Goal: Information Seeking & Learning: Find specific fact

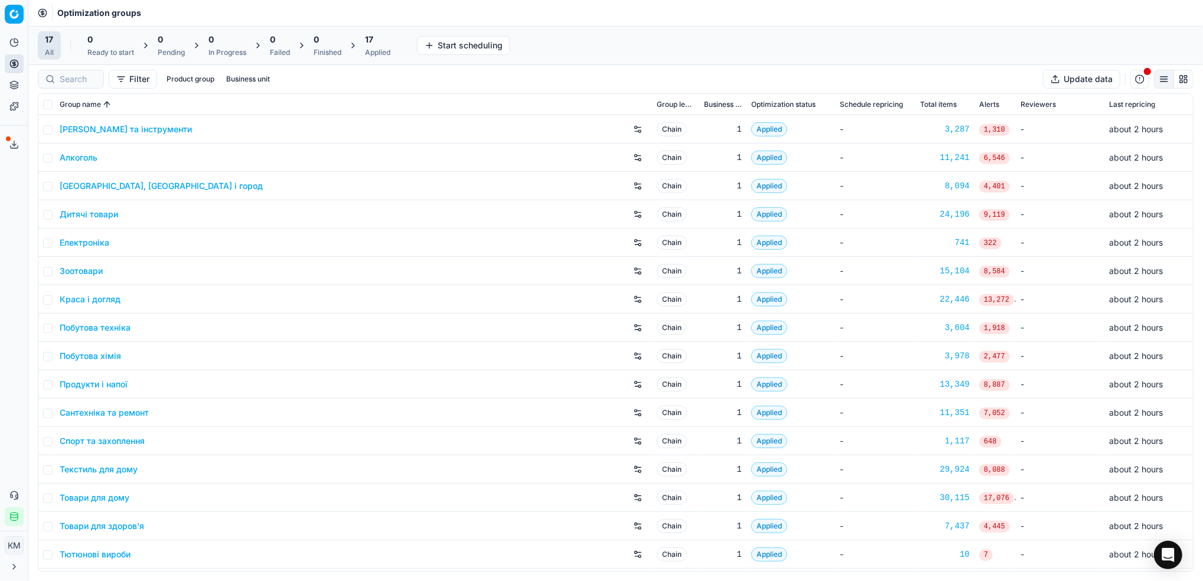
click at [108, 296] on link "Краса і догляд" at bounding box center [90, 300] width 61 height 12
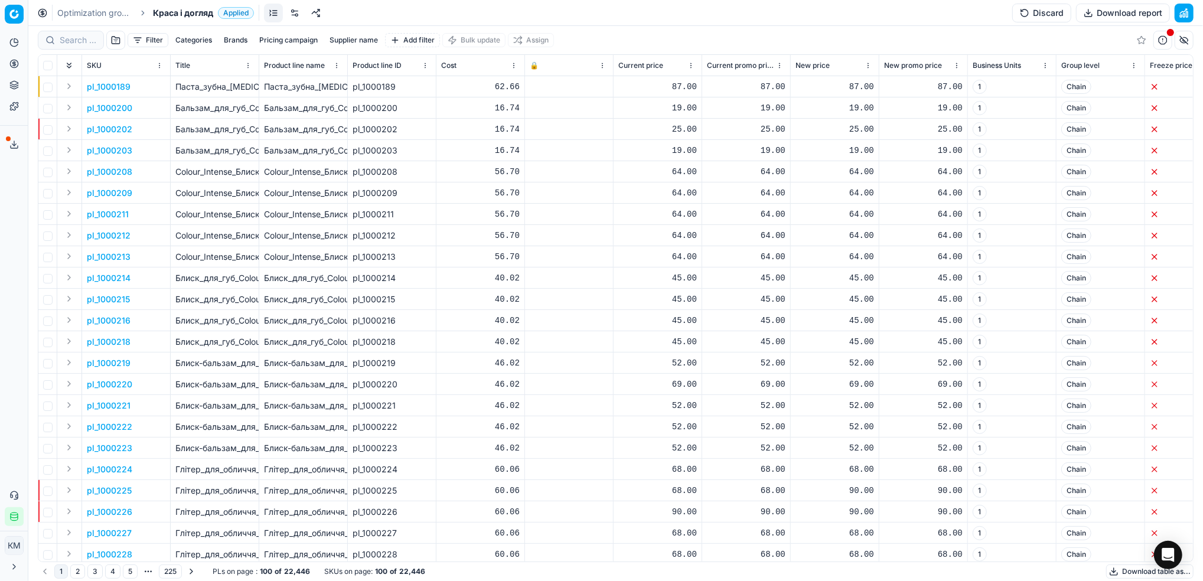
click at [367, 43] on button "Supplier name" at bounding box center [354, 40] width 58 height 14
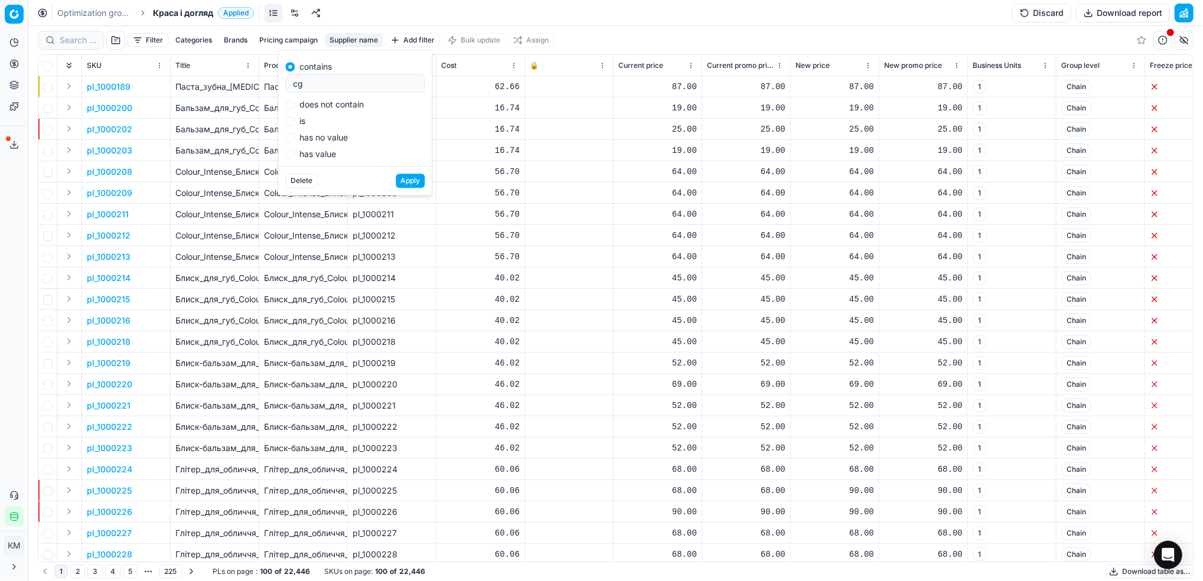
type input "c"
type input "сплат"
click at [410, 180] on button "Apply" at bounding box center [410, 181] width 29 height 14
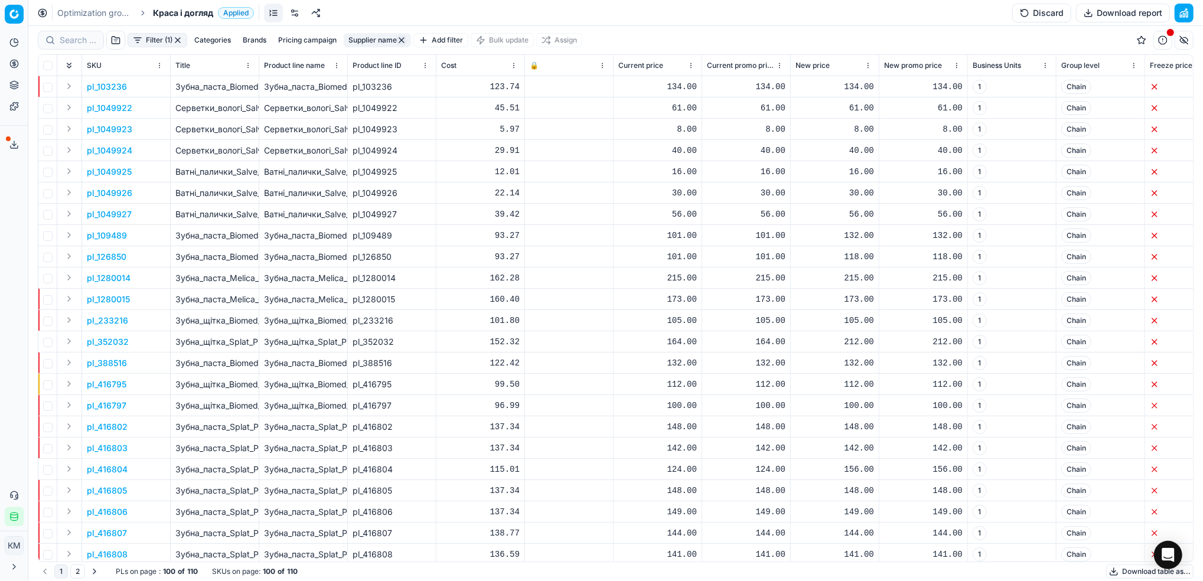
click at [1111, 571] on button "Download table as..." at bounding box center [1149, 572] width 87 height 14
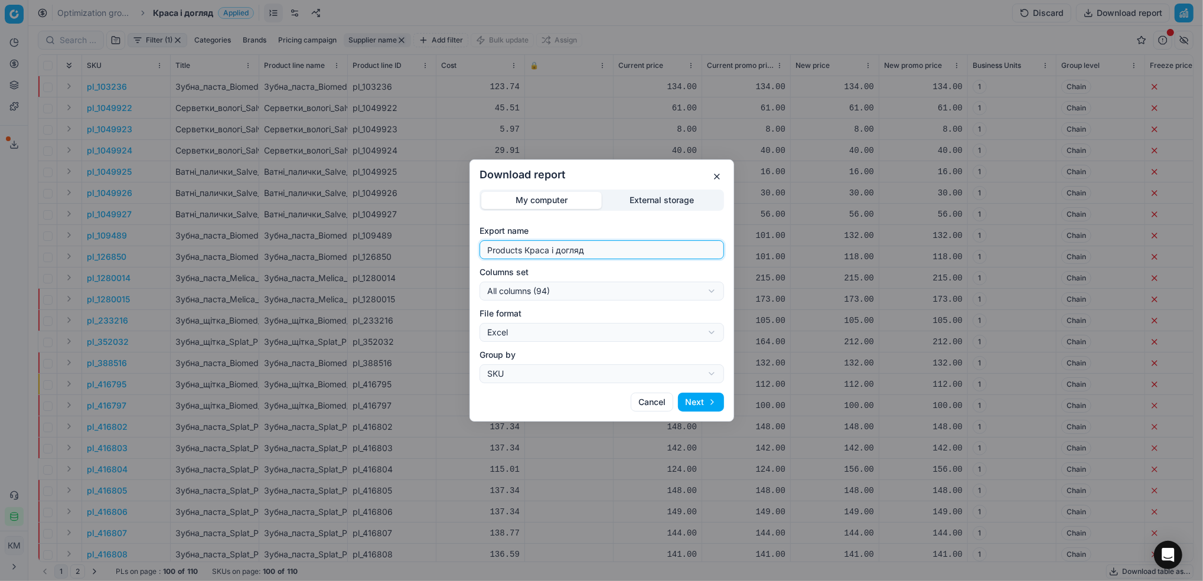
drag, startPoint x: 598, startPoint y: 252, endPoint x: 449, endPoint y: 237, distance: 149.6
click at [449, 237] on div "Download report My computer External storage Export name Products Краса і догля…" at bounding box center [601, 290] width 1203 height 581
type input "сплат"
click at [702, 402] on button "Next" at bounding box center [701, 402] width 46 height 19
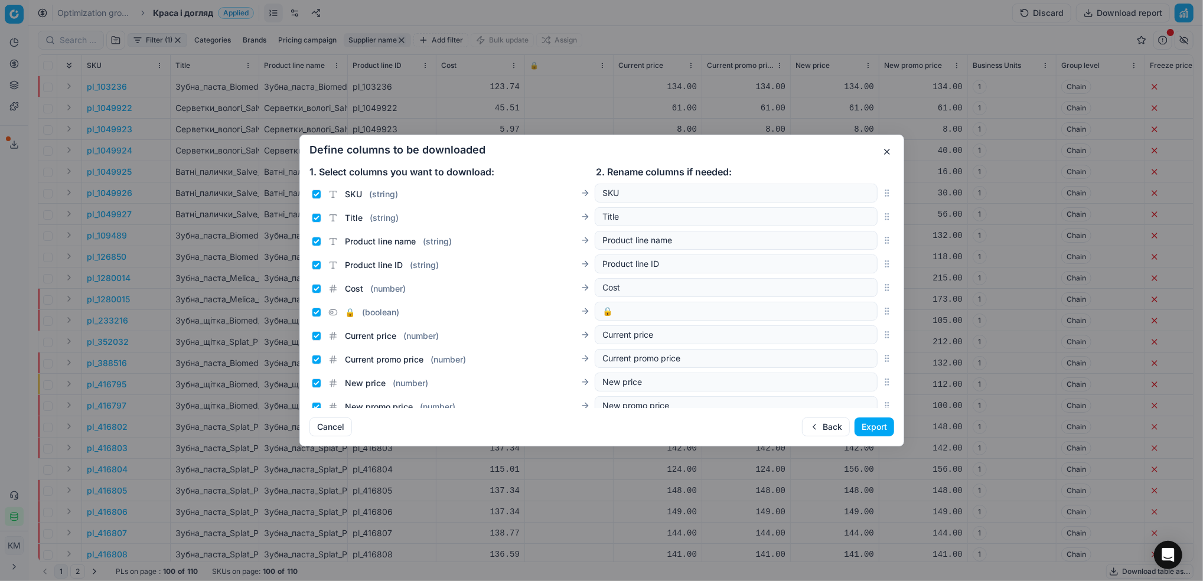
click at [871, 433] on button "Export" at bounding box center [875, 427] width 40 height 19
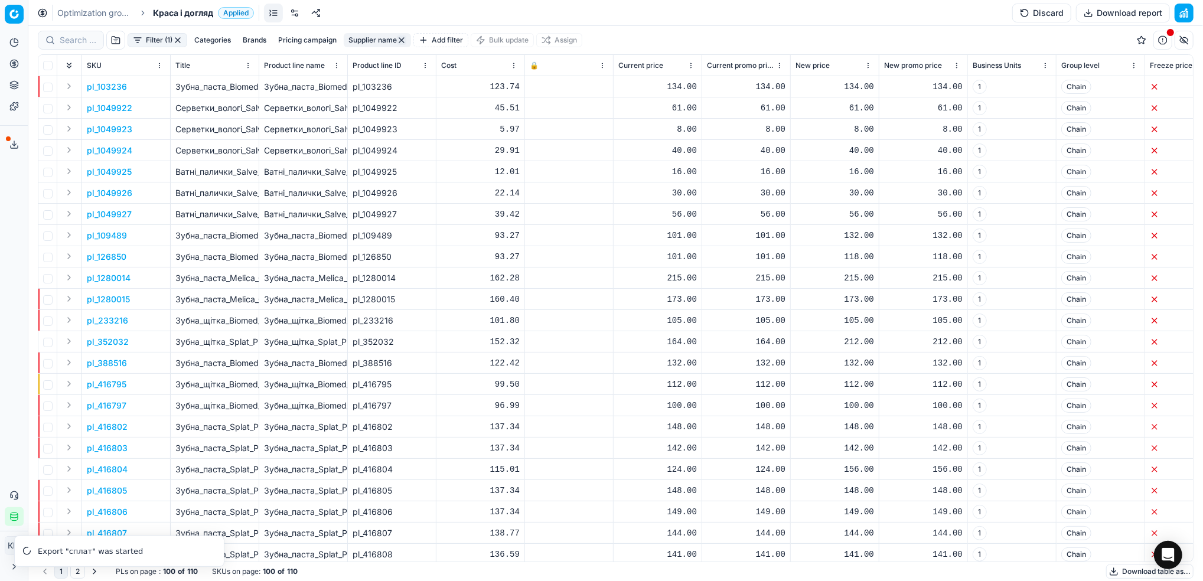
click at [99, 12] on link "Optimization groups" at bounding box center [95, 13] width 76 height 12
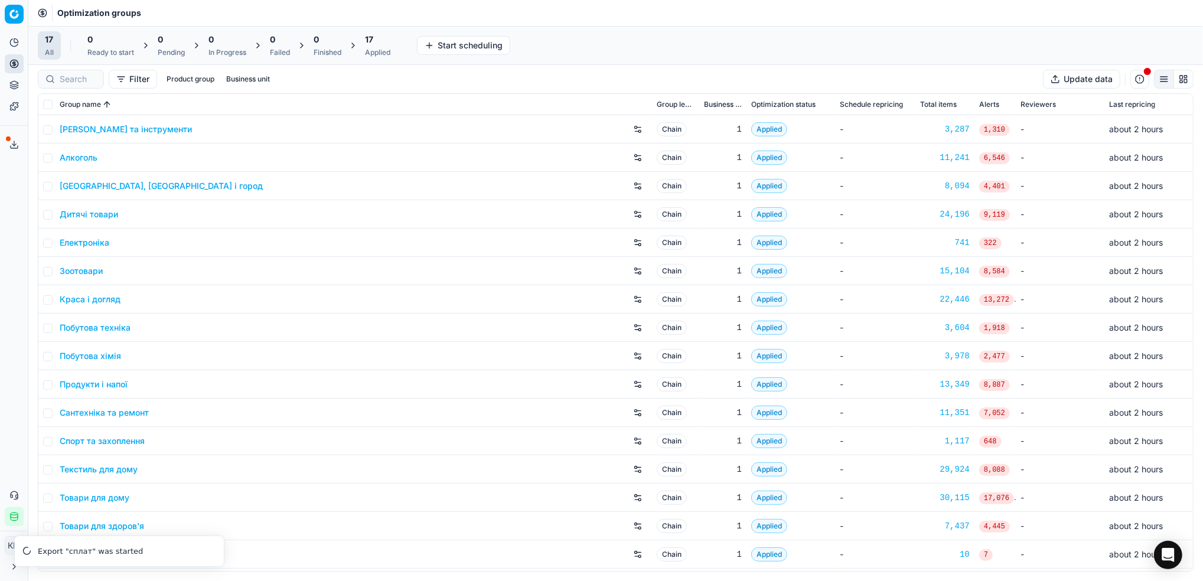
click at [98, 213] on link "Дитячі товари" at bounding box center [89, 214] width 58 height 12
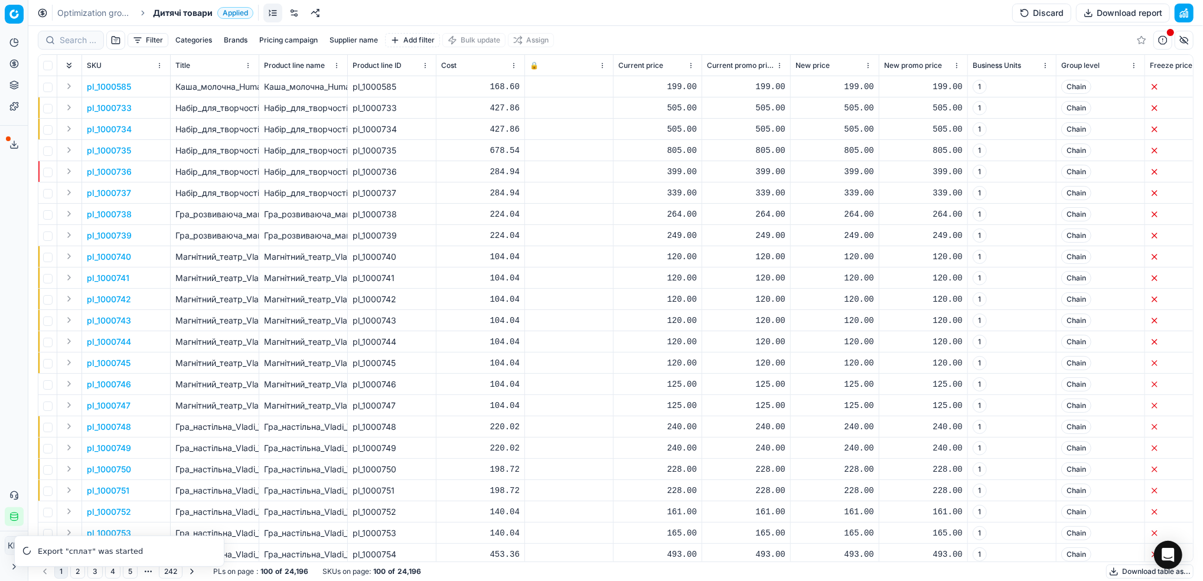
click at [346, 37] on button "Supplier name" at bounding box center [354, 40] width 58 height 14
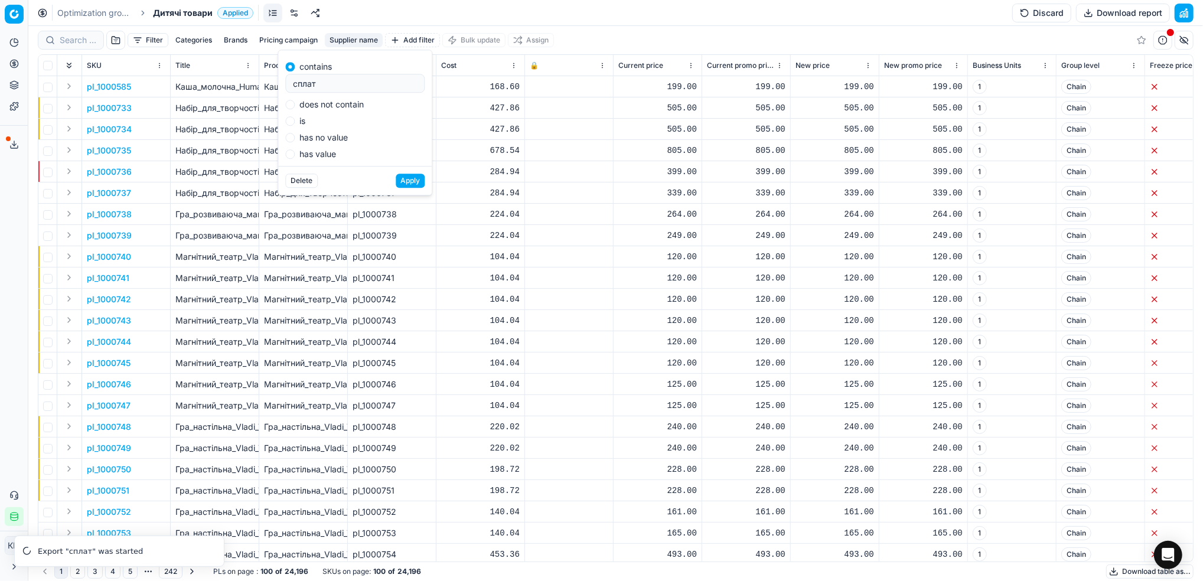
type input "сплат"
click at [410, 182] on button "Apply" at bounding box center [410, 181] width 29 height 14
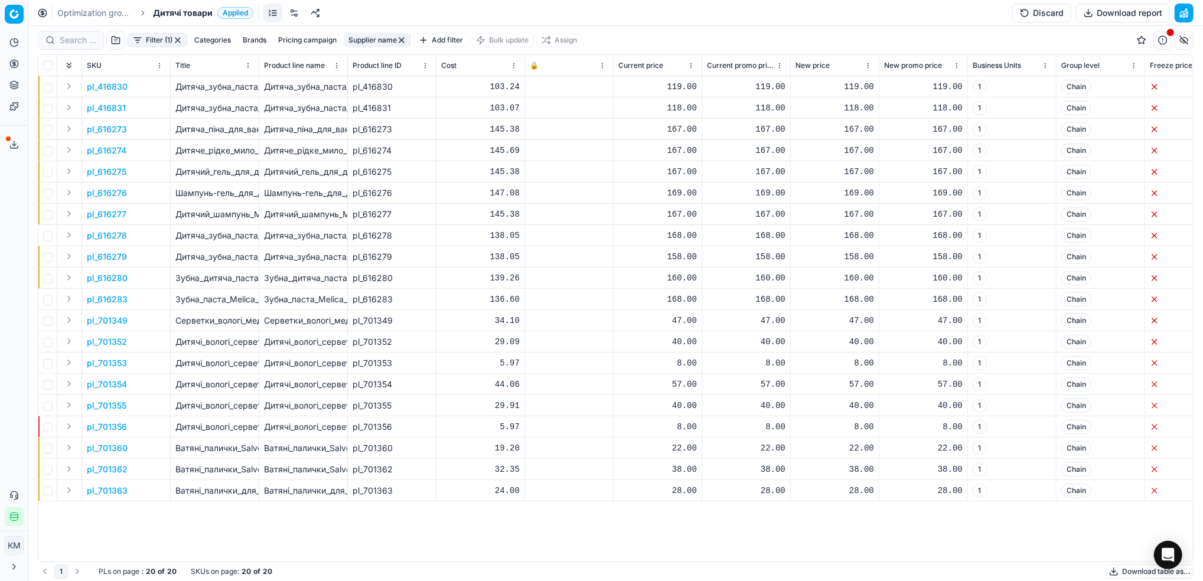
click at [1122, 569] on button "Download table as..." at bounding box center [1149, 572] width 87 height 14
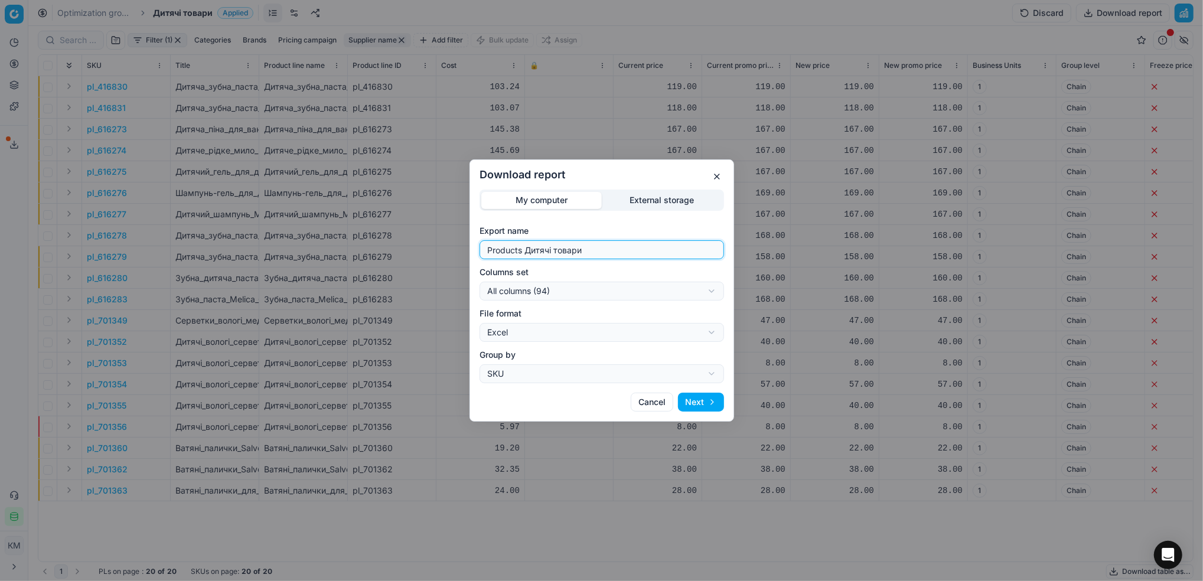
drag, startPoint x: 412, startPoint y: 230, endPoint x: 362, endPoint y: 225, distance: 50.4
click at [362, 225] on div "Download report My computer External storage Export name Products Дитячі товари…" at bounding box center [601, 290] width 1203 height 581
type input "сплат дт"
click at [700, 403] on button "Next" at bounding box center [701, 402] width 46 height 19
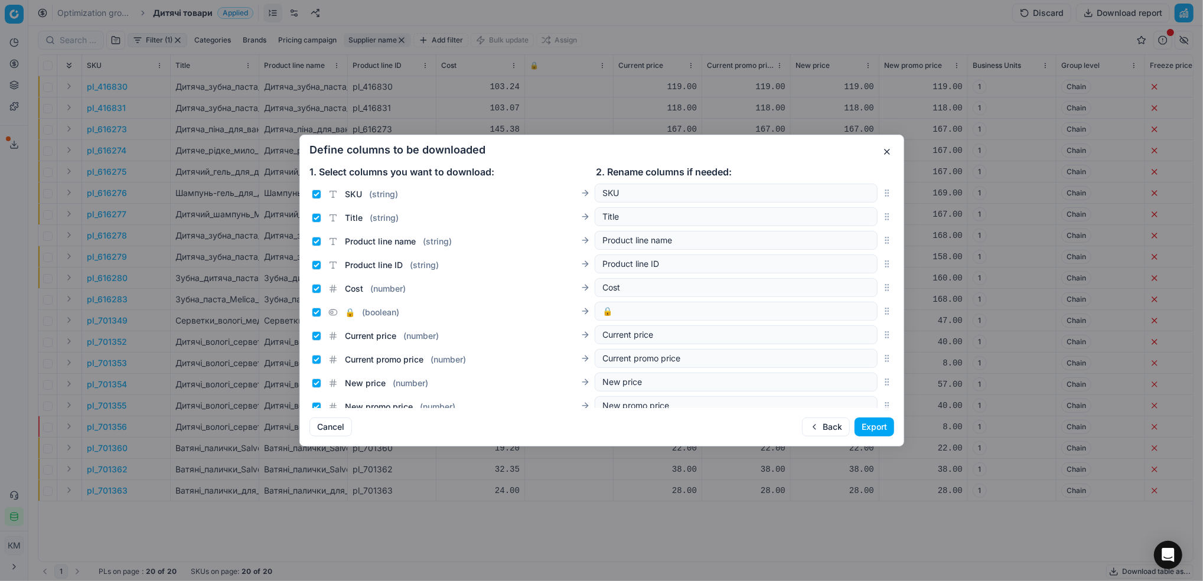
click at [863, 429] on button "Export" at bounding box center [875, 427] width 40 height 19
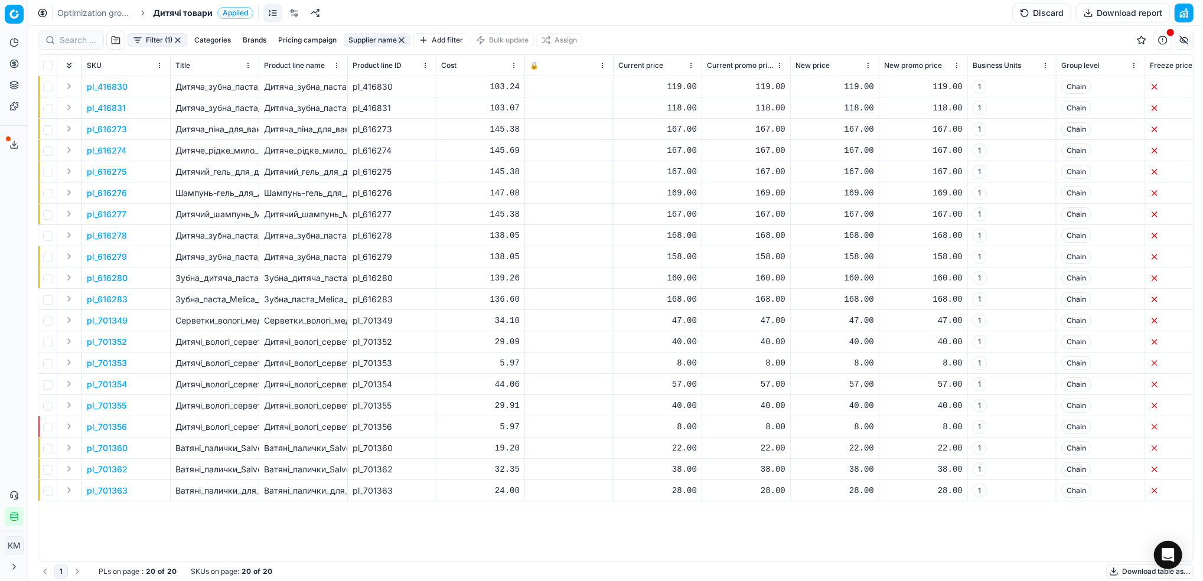
click at [10, 141] on icon at bounding box center [13, 144] width 9 height 9
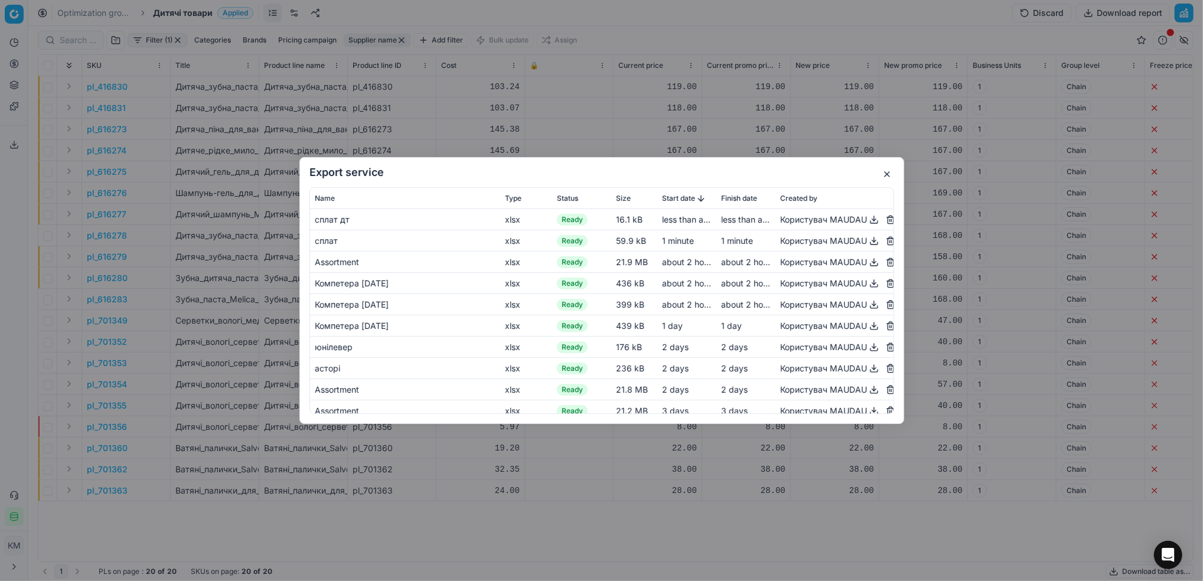
click at [867, 223] on button "button" at bounding box center [874, 220] width 14 height 14
click at [867, 240] on button "button" at bounding box center [874, 241] width 14 height 14
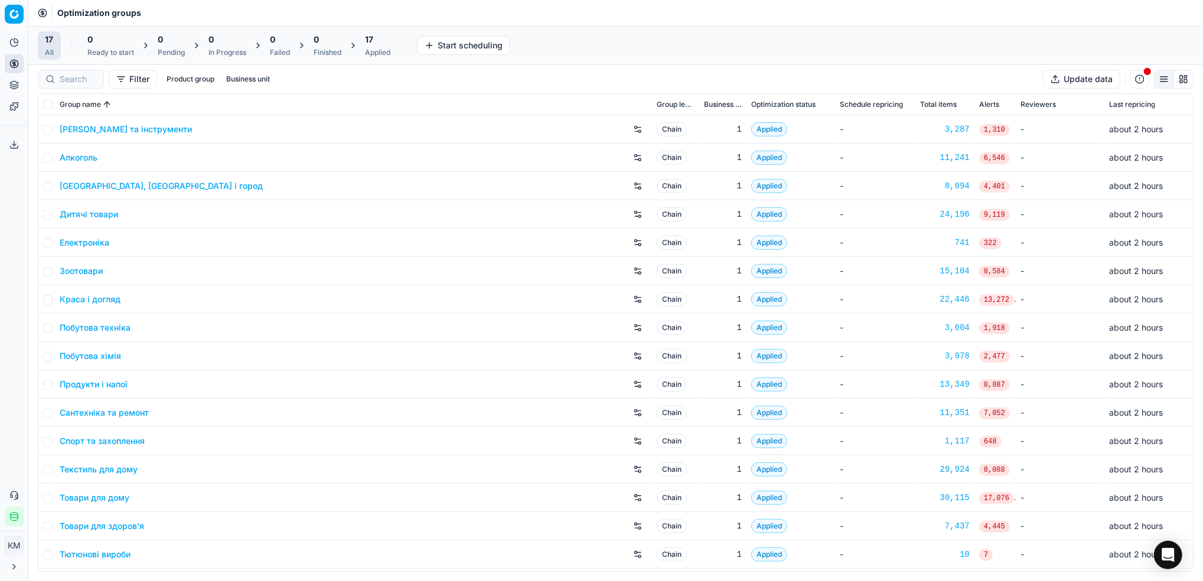
click at [105, 296] on link "Краса і догляд" at bounding box center [90, 300] width 61 height 12
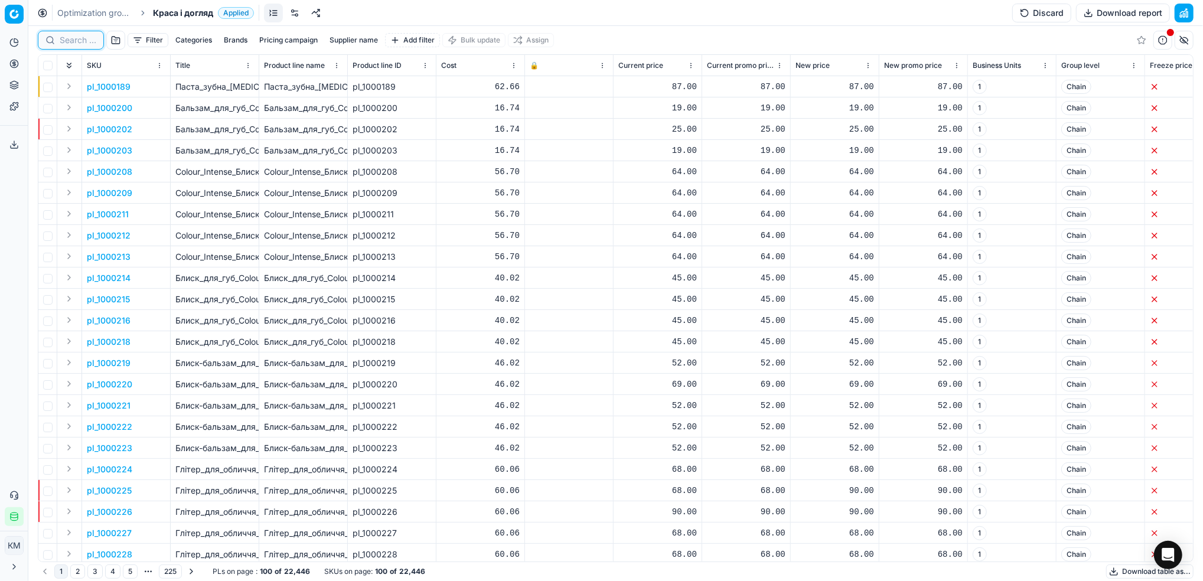
click at [85, 44] on input at bounding box center [78, 40] width 37 height 12
paste input "416797"
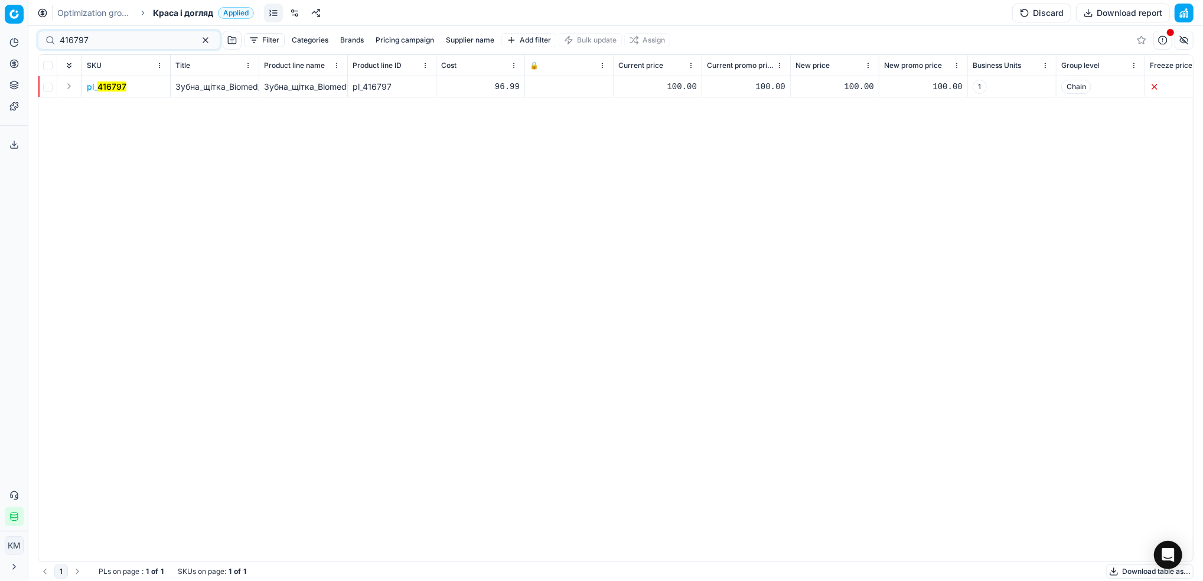
click at [116, 90] on mark "416797" at bounding box center [111, 87] width 29 height 10
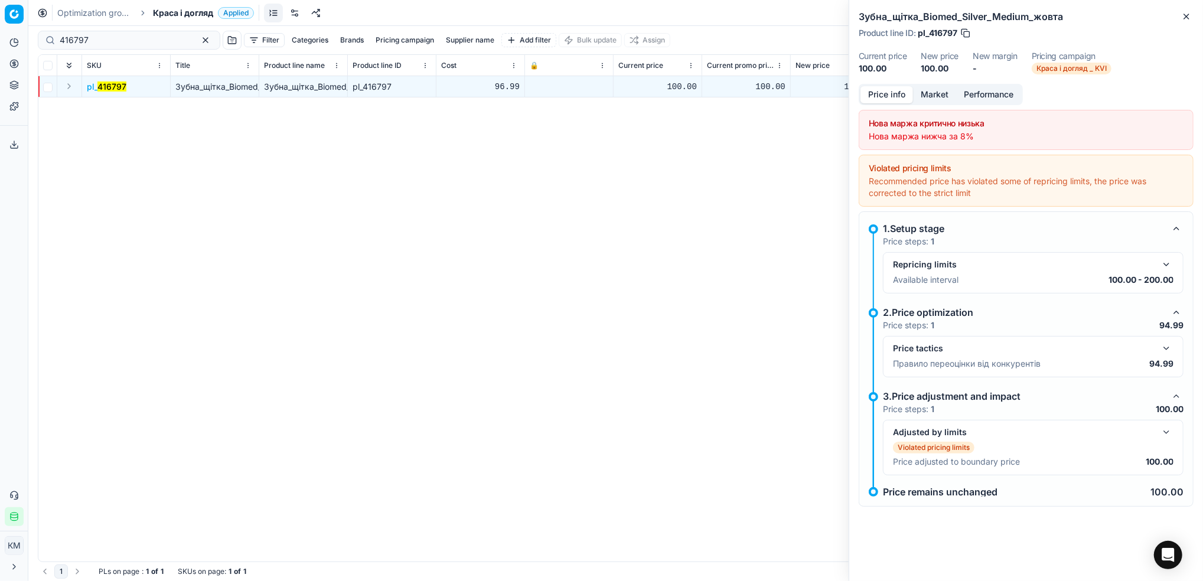
click at [943, 96] on button "Market" at bounding box center [934, 94] width 43 height 17
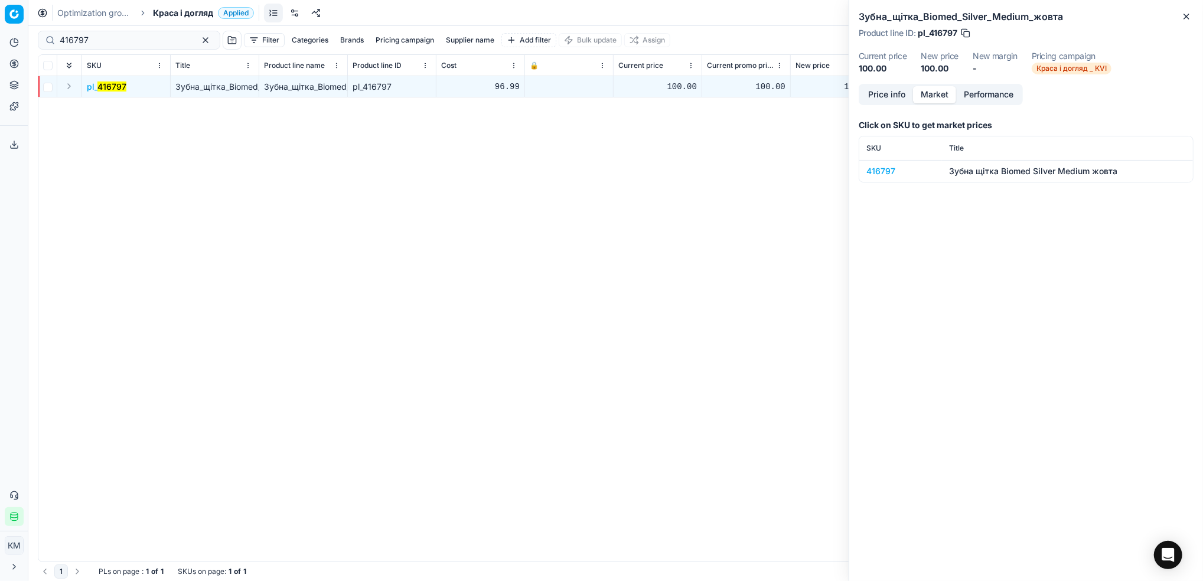
click at [881, 169] on div "416797" at bounding box center [900, 171] width 69 height 12
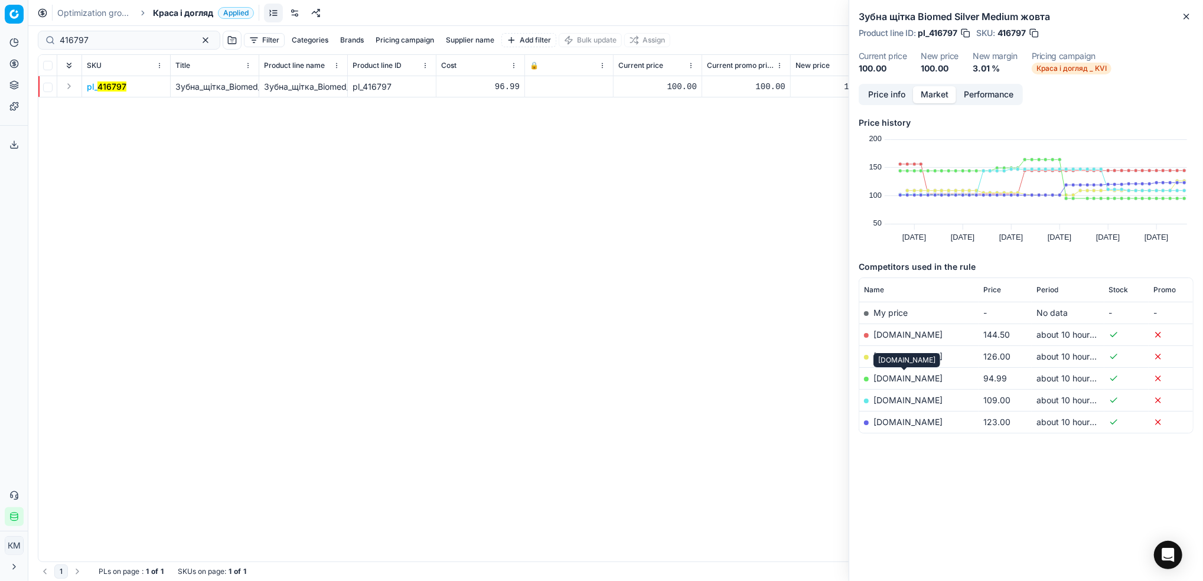
click at [900, 377] on link "novus.zakaz.ua" at bounding box center [908, 378] width 69 height 10
drag, startPoint x: 35, startPoint y: 37, endPoint x: 155, endPoint y: 44, distance: 120.1
click at [0, 34] on html "Pricing platform Analytics Pricing Product portfolio Templates Export service 8…" at bounding box center [601, 290] width 1203 height 581
paste input "808"
click at [108, 91] on mark "416808" at bounding box center [112, 87] width 30 height 10
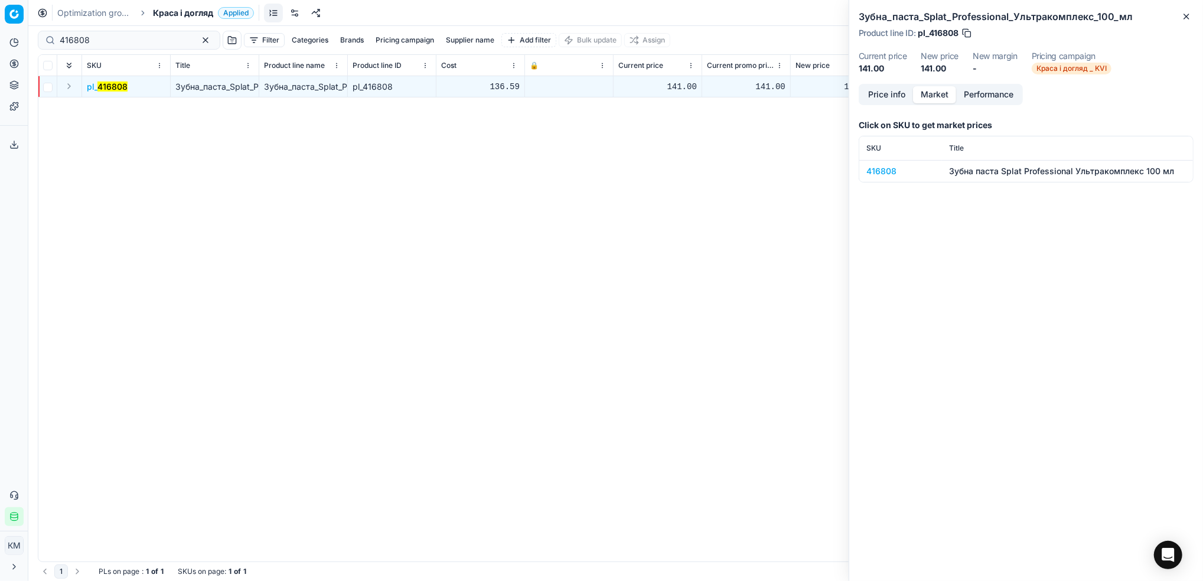
click at [880, 172] on div "416808" at bounding box center [900, 171] width 69 height 12
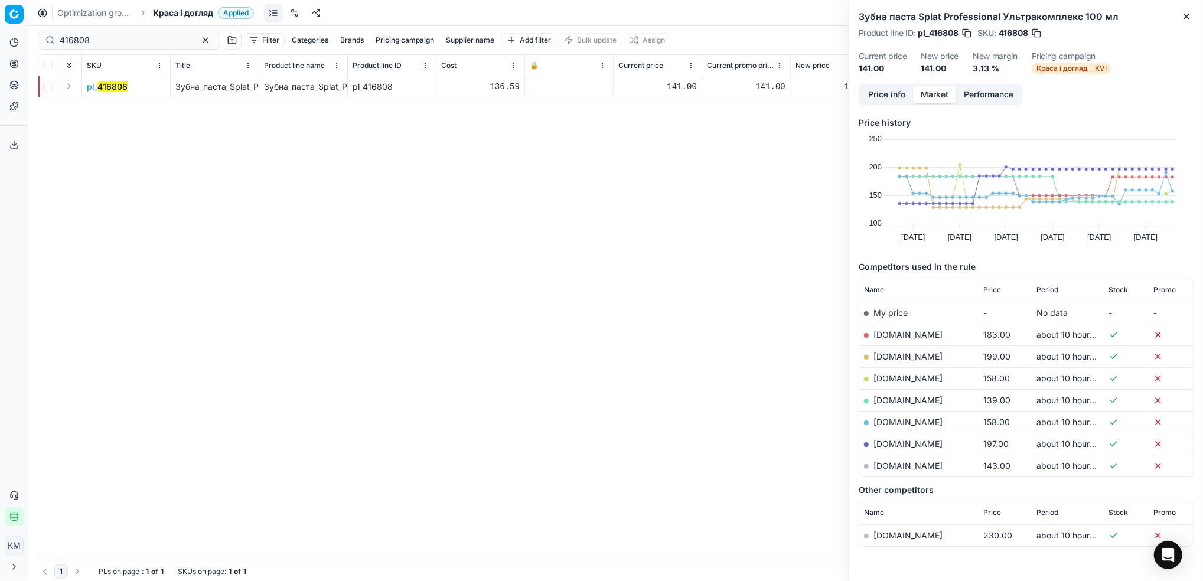
click at [921, 400] on link "novus.zakaz.ua" at bounding box center [908, 400] width 69 height 10
drag, startPoint x: 125, startPoint y: 43, endPoint x: 115, endPoint y: 44, distance: 10.6
click at [4, 25] on div "Pricing platform Analytics Pricing Product portfolio Templates Export service 8…" at bounding box center [601, 290] width 1203 height 581
paste input "3"
type input "416803"
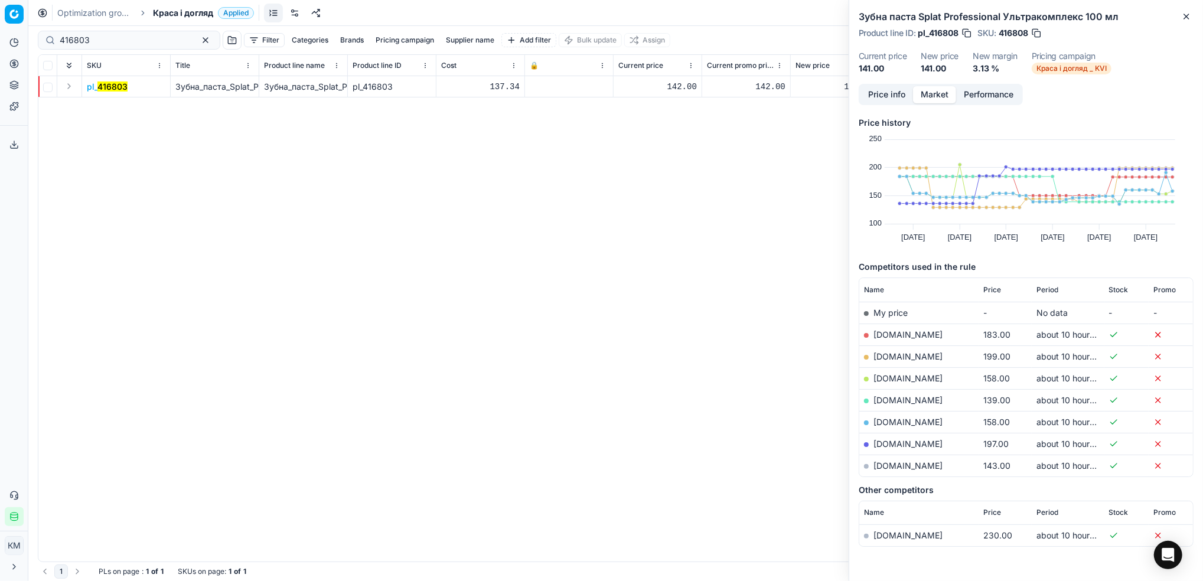
click at [118, 85] on mark "416803" at bounding box center [112, 87] width 30 height 10
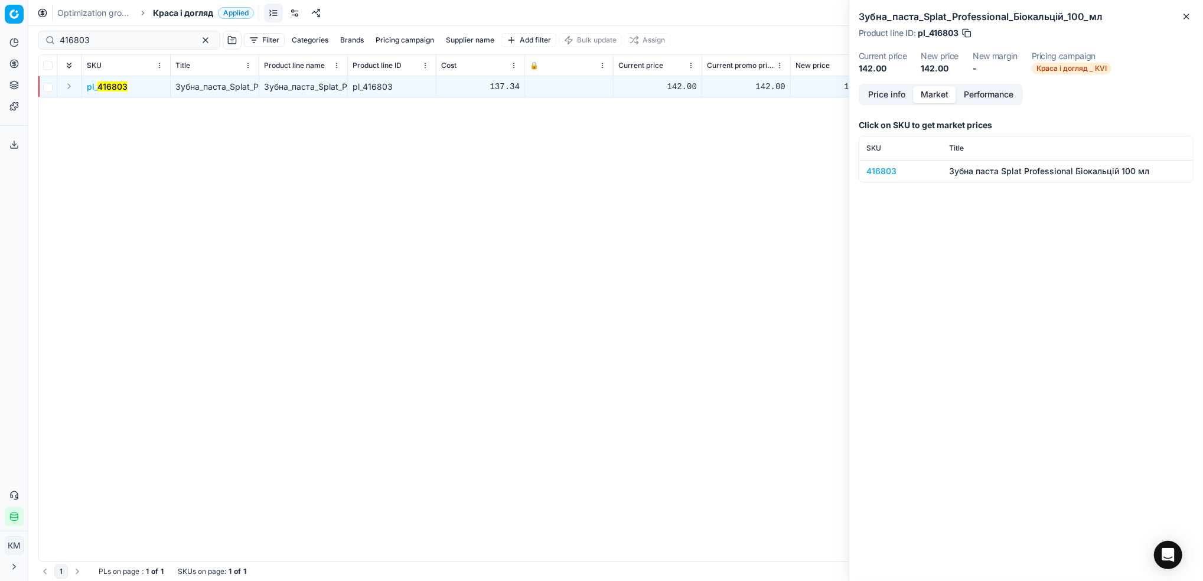
click at [881, 175] on div "416803" at bounding box center [900, 171] width 69 height 12
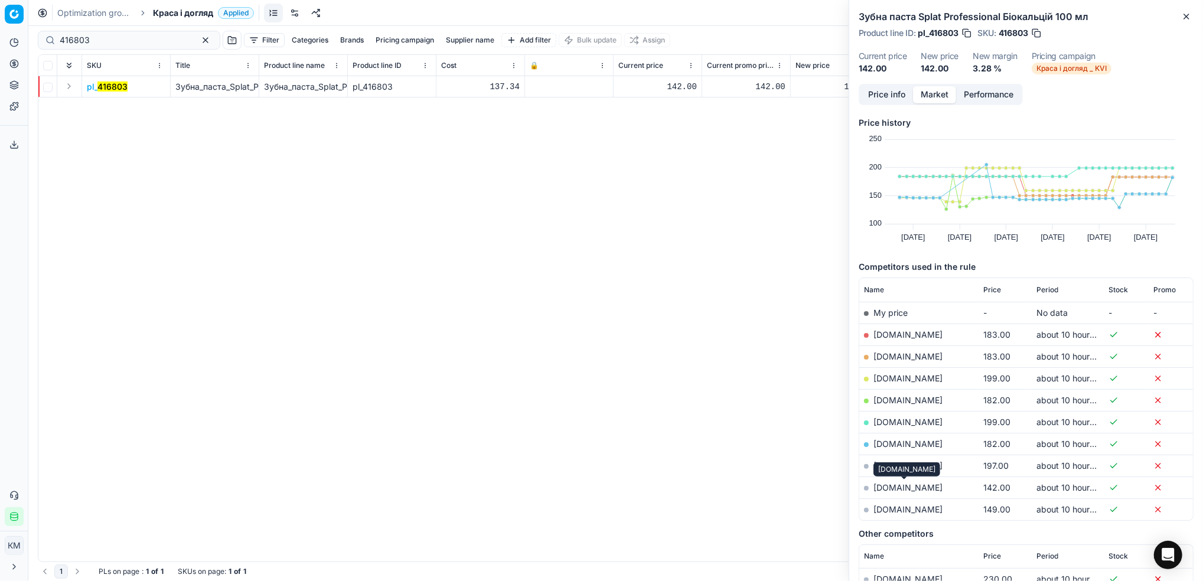
click at [915, 485] on link "rozetka.com.ua" at bounding box center [908, 488] width 69 height 10
click at [119, 15] on link "Optimization groups" at bounding box center [95, 13] width 76 height 12
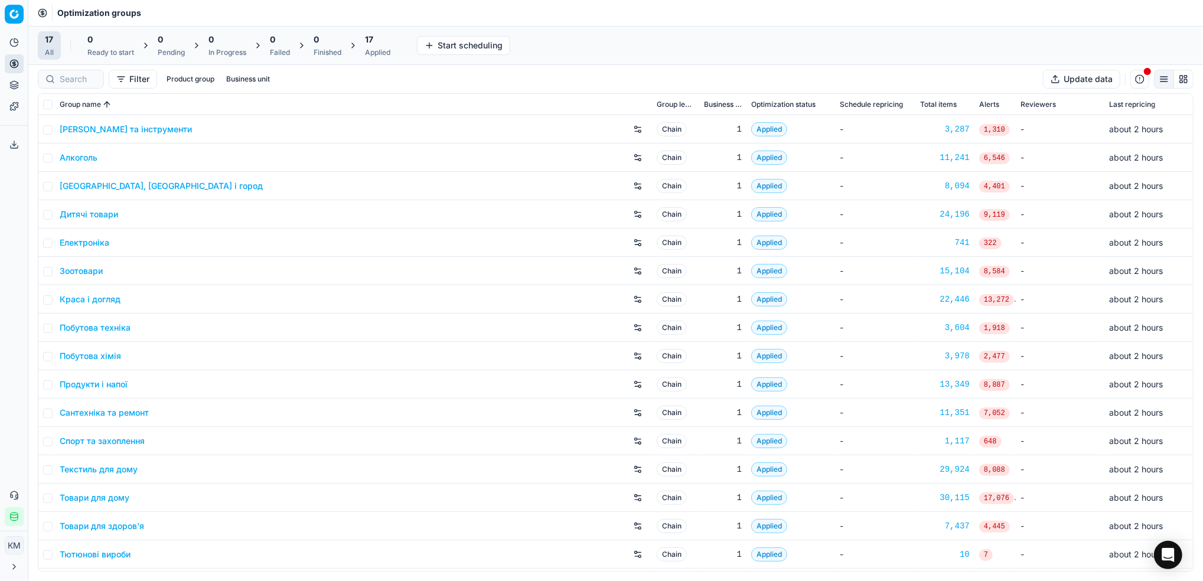
click at [82, 304] on link "Краса і догляд" at bounding box center [90, 300] width 61 height 12
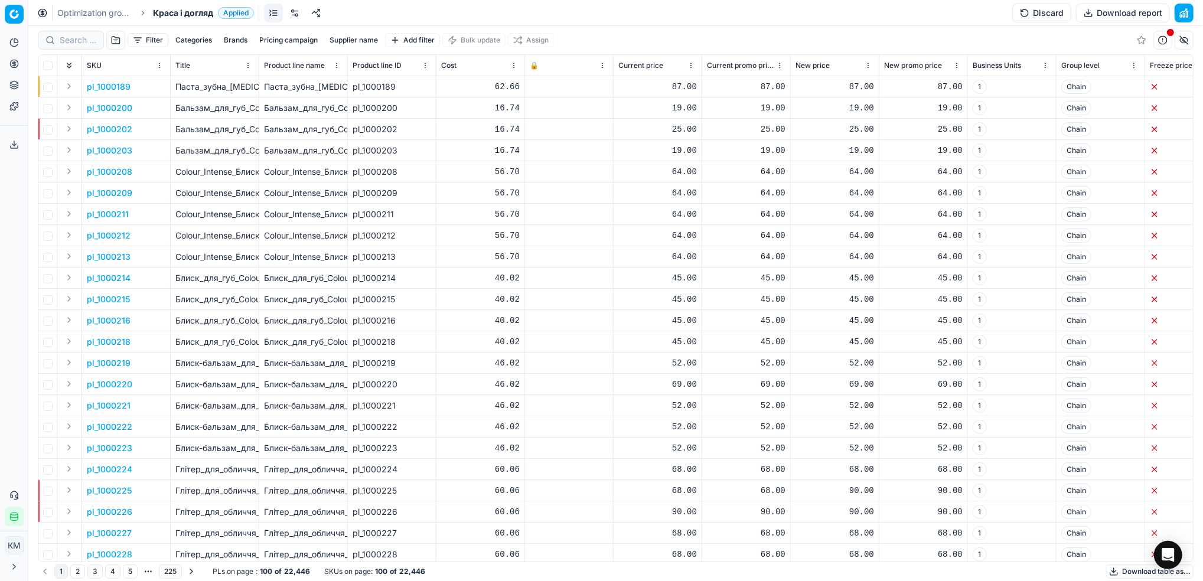
click at [341, 37] on button "Supplier name" at bounding box center [354, 40] width 58 height 14
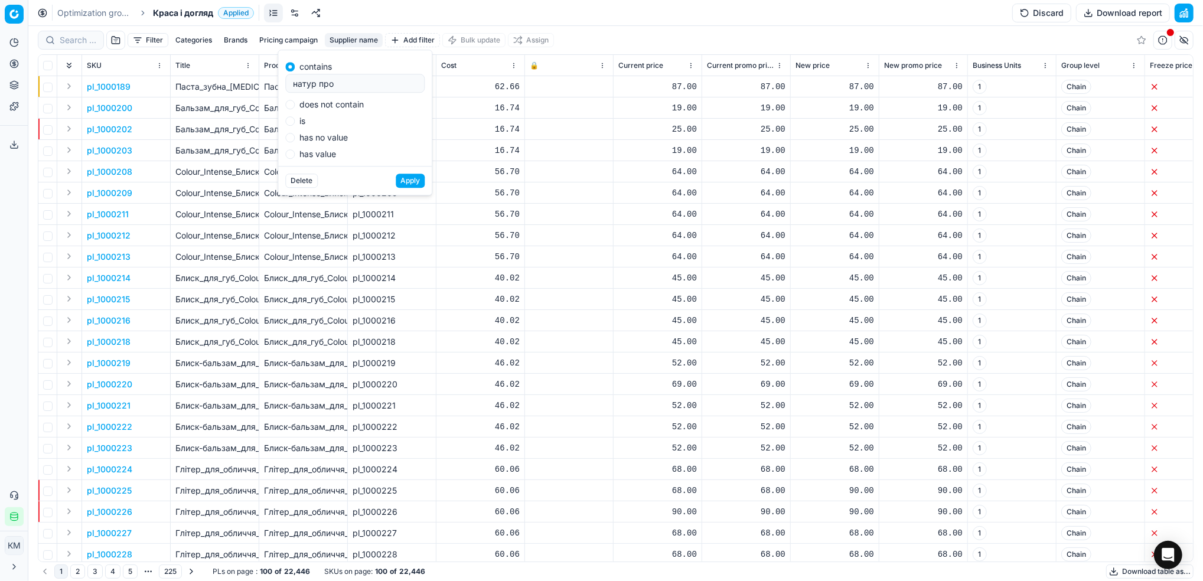
type input "натур про"
click at [403, 181] on button "Apply" at bounding box center [410, 181] width 29 height 14
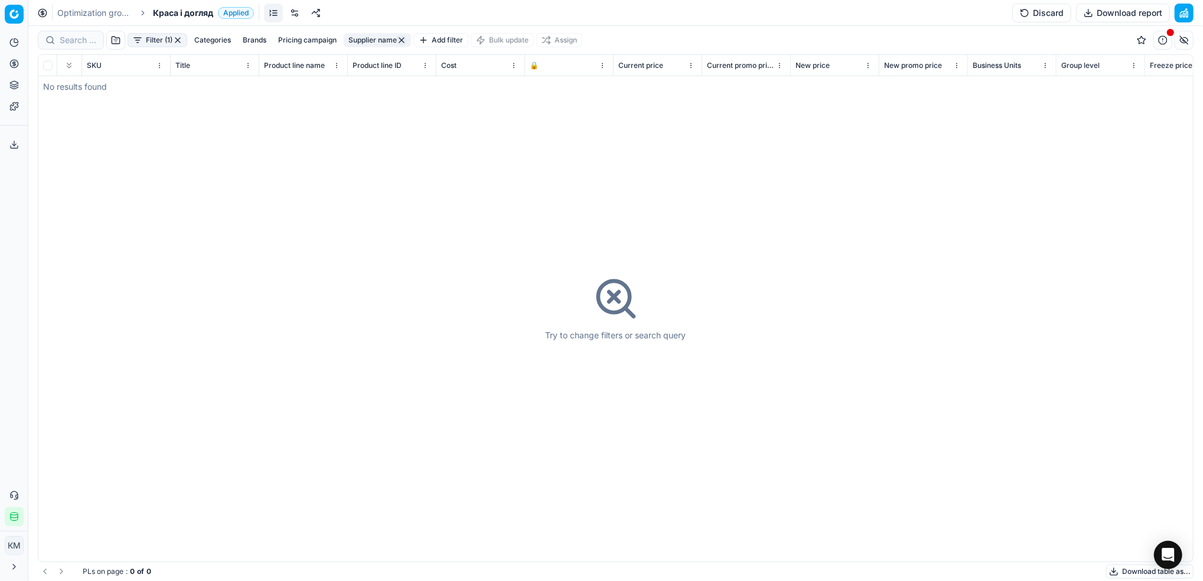
click at [374, 45] on button "Supplier name" at bounding box center [377, 40] width 67 height 14
click at [340, 88] on input "натур про" at bounding box center [379, 83] width 129 height 18
type input "натурпро"
click at [420, 174] on button "Apply" at bounding box center [434, 181] width 29 height 14
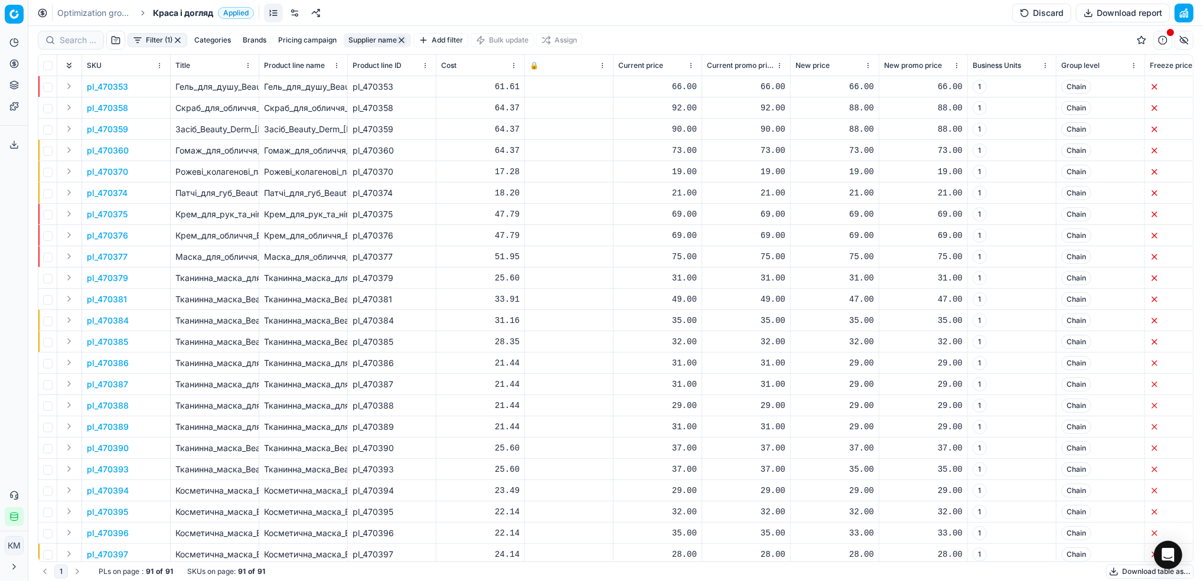
click at [1123, 571] on button "Download table as..." at bounding box center [1149, 572] width 87 height 14
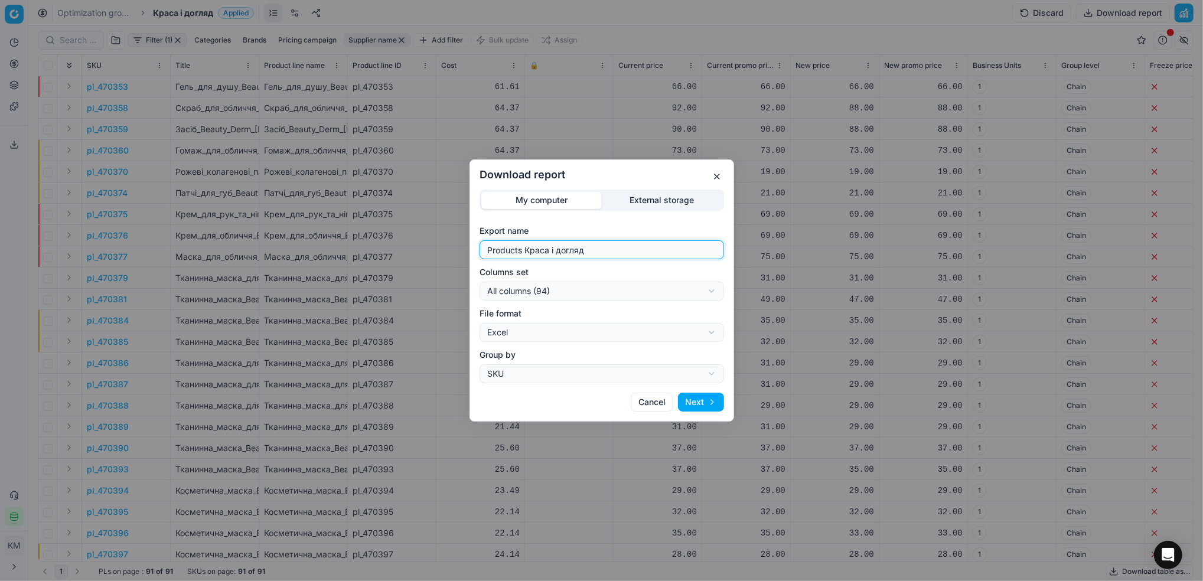
drag, startPoint x: 618, startPoint y: 252, endPoint x: 429, endPoint y: 230, distance: 189.6
click at [429, 230] on div "Download report My computer External storage Export name Products Краса і догля…" at bounding box center [601, 290] width 1203 height 581
type input "натурпро"
click at [688, 397] on button "Next" at bounding box center [701, 402] width 46 height 19
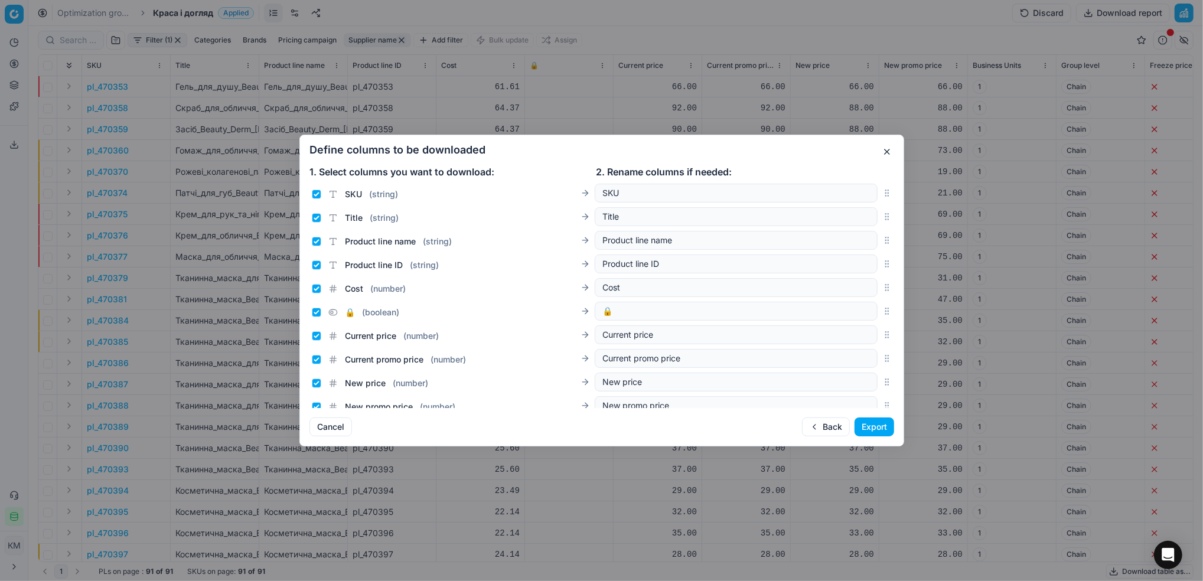
click at [872, 426] on button "Export" at bounding box center [875, 427] width 40 height 19
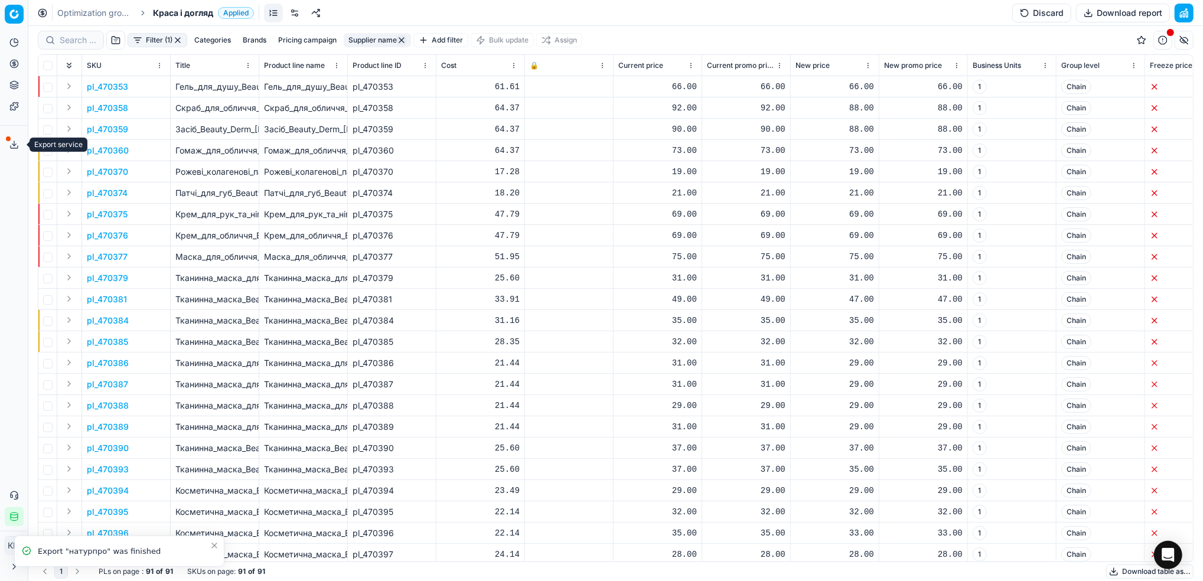
click at [16, 150] on button "Export service" at bounding box center [14, 144] width 19 height 19
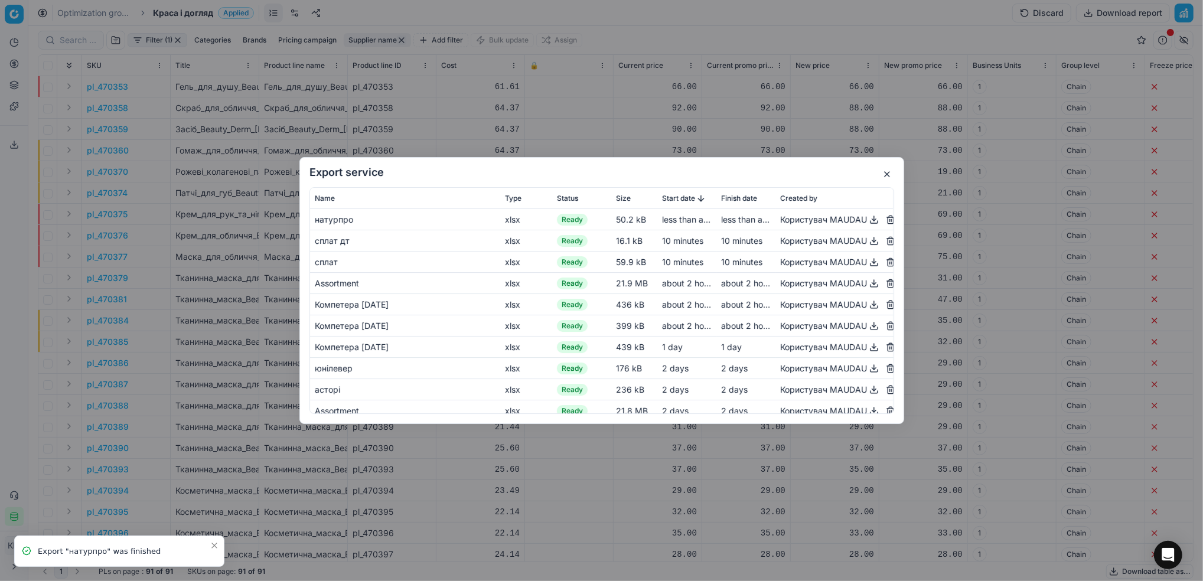
click at [867, 219] on button "button" at bounding box center [874, 220] width 14 height 14
drag, startPoint x: 364, startPoint y: 69, endPoint x: 207, endPoint y: 79, distance: 157.4
click at [364, 69] on div "Export service Name Type Status Size Start date Finish date Created by натурпро…" at bounding box center [601, 290] width 1203 height 581
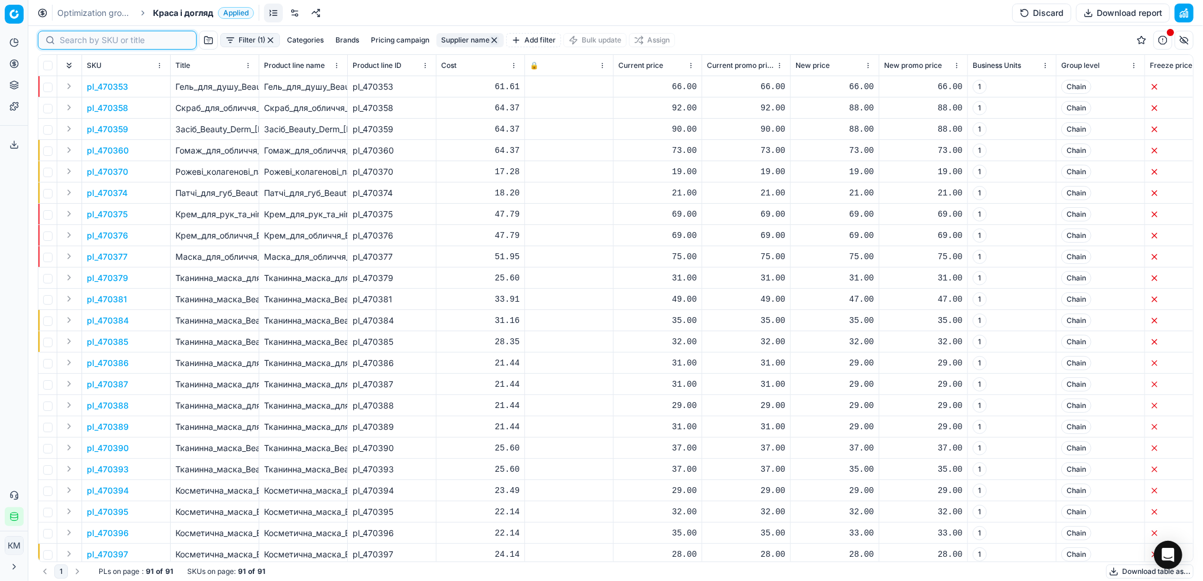
click at [87, 43] on input at bounding box center [124, 40] width 129 height 12
paste input "470436"
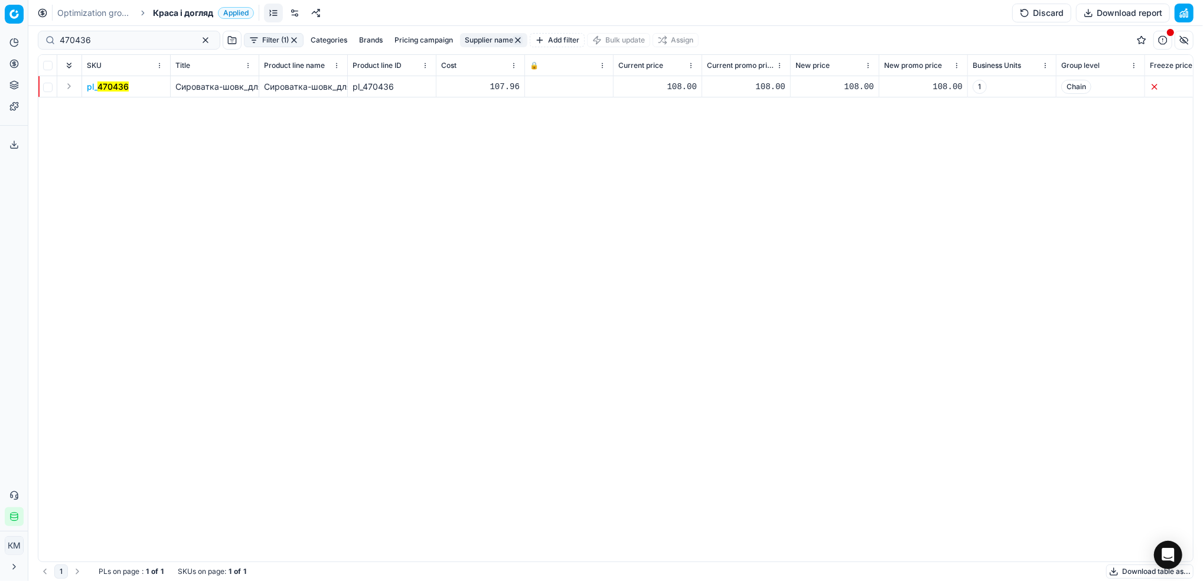
click at [120, 86] on mark "470436" at bounding box center [112, 87] width 31 height 10
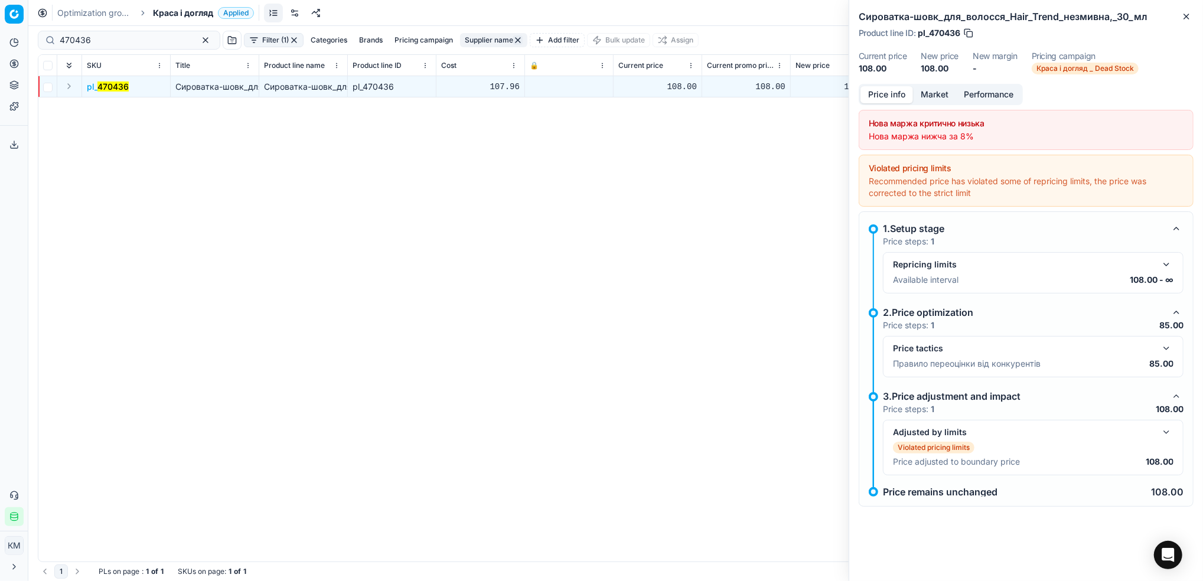
click at [940, 91] on button "Market" at bounding box center [934, 94] width 43 height 17
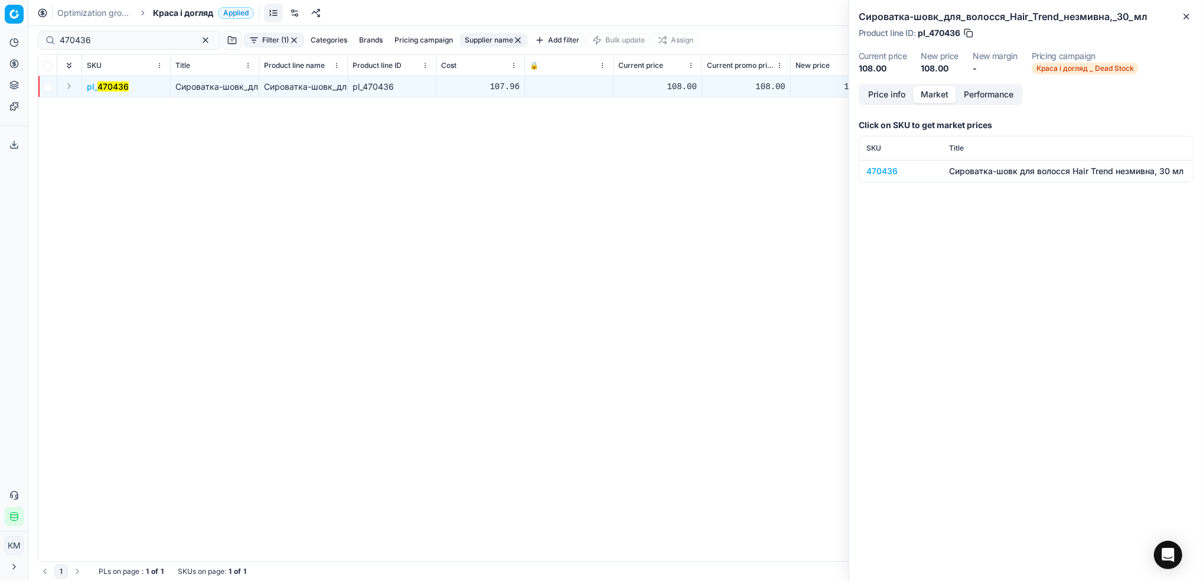
click at [874, 170] on div "470436" at bounding box center [900, 171] width 69 height 12
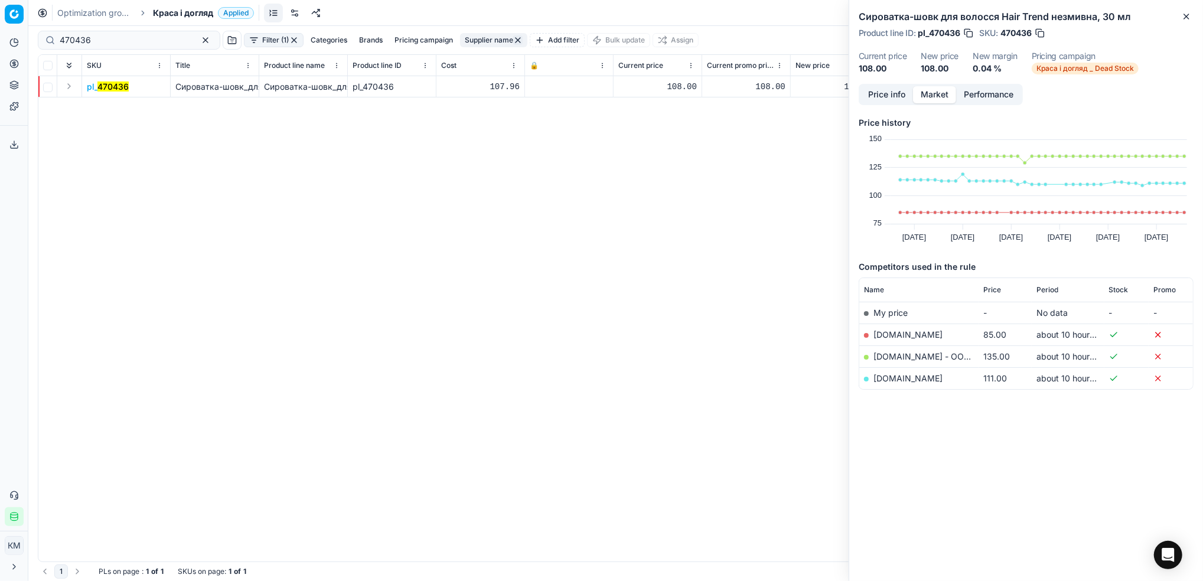
click at [907, 330] on link "brocard.ua" at bounding box center [908, 335] width 69 height 10
drag, startPoint x: 38, startPoint y: 45, endPoint x: 32, endPoint y: 41, distance: 7.7
click at [32, 41] on div "Pricing platform Analytics Pricing Product portfolio Templates Export service 8…" at bounding box center [601, 290] width 1203 height 581
drag, startPoint x: 32, startPoint y: 41, endPoint x: 450, endPoint y: 123, distance: 426.3
click at [611, 153] on div "pl_ 470436 Cироватка-шовк_для_волосся_Hair_Trend_незмивна,_30_мл Cироватка-шовк…" at bounding box center [615, 318] width 1155 height 485
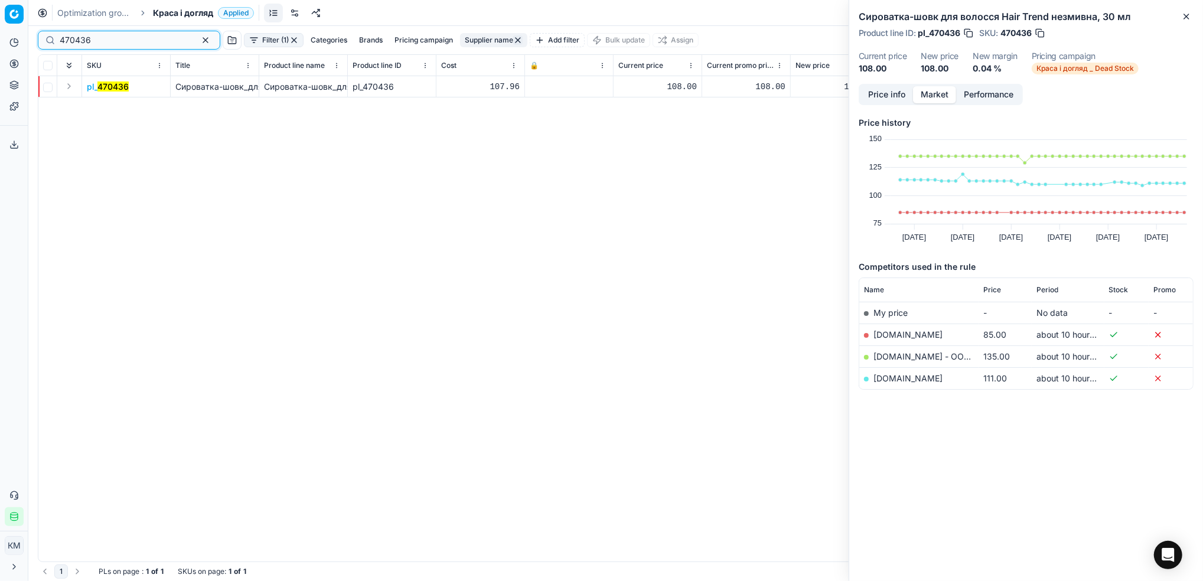
drag, startPoint x: 131, startPoint y: 46, endPoint x: 15, endPoint y: 40, distance: 115.9
click at [15, 40] on div "Pricing platform Analytics Pricing Product portfolio Templates Export service 8…" at bounding box center [601, 290] width 1203 height 581
paste input "660428"
type input "660428"
click at [116, 87] on mark "660428" at bounding box center [113, 87] width 32 height 10
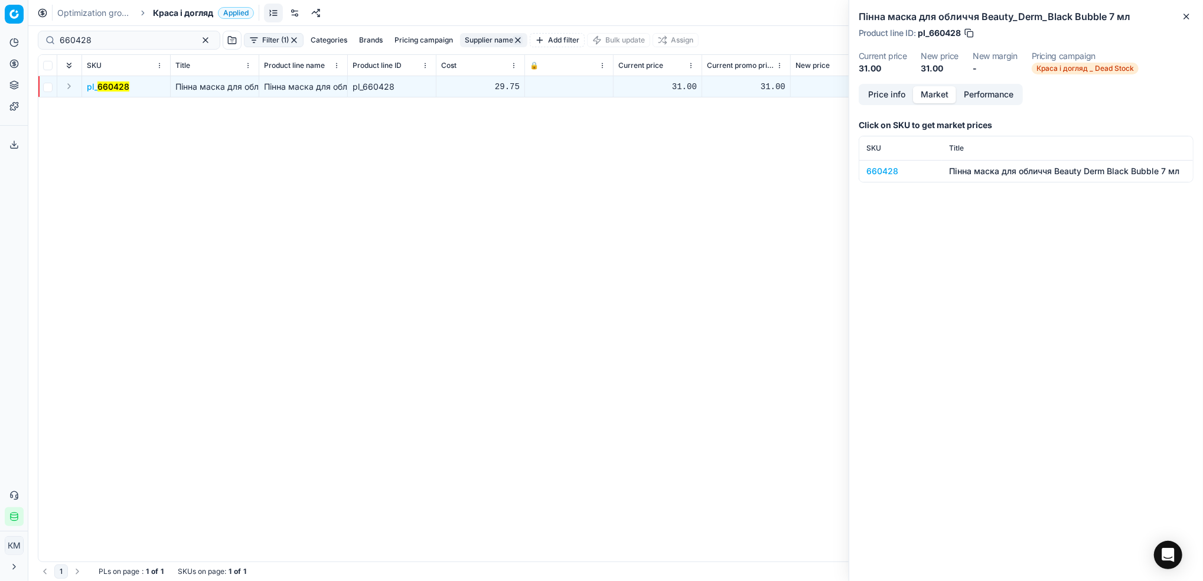
click at [889, 172] on div "660428" at bounding box center [900, 171] width 69 height 12
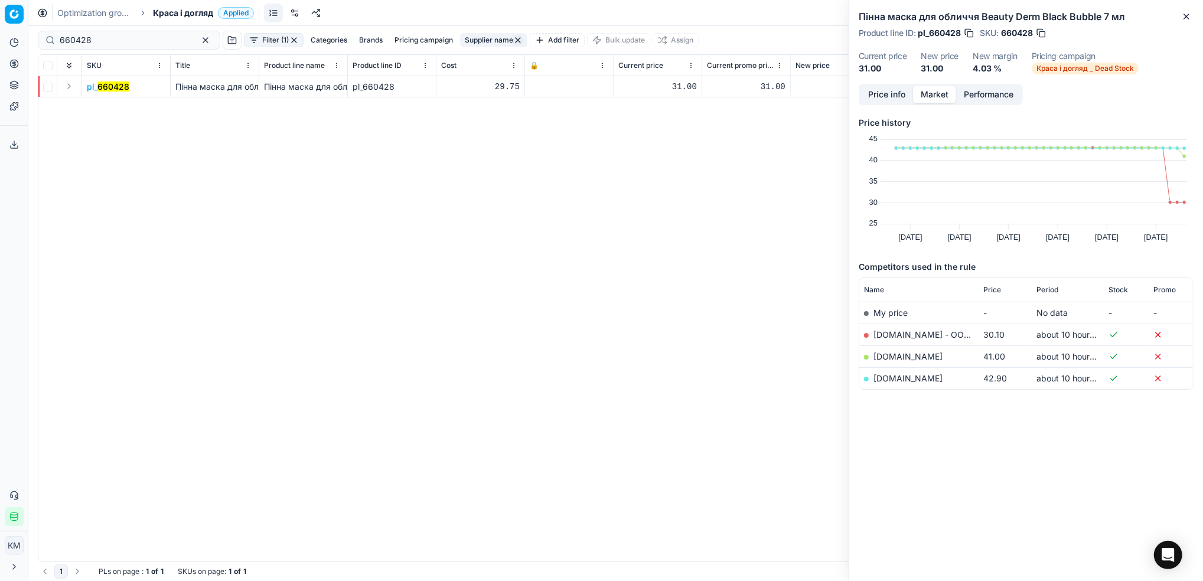
click at [908, 334] on link "epicentrk.ua - ООО «Эпицентр К»" at bounding box center [951, 335] width 155 height 10
